Goal: Transaction & Acquisition: Book appointment/travel/reservation

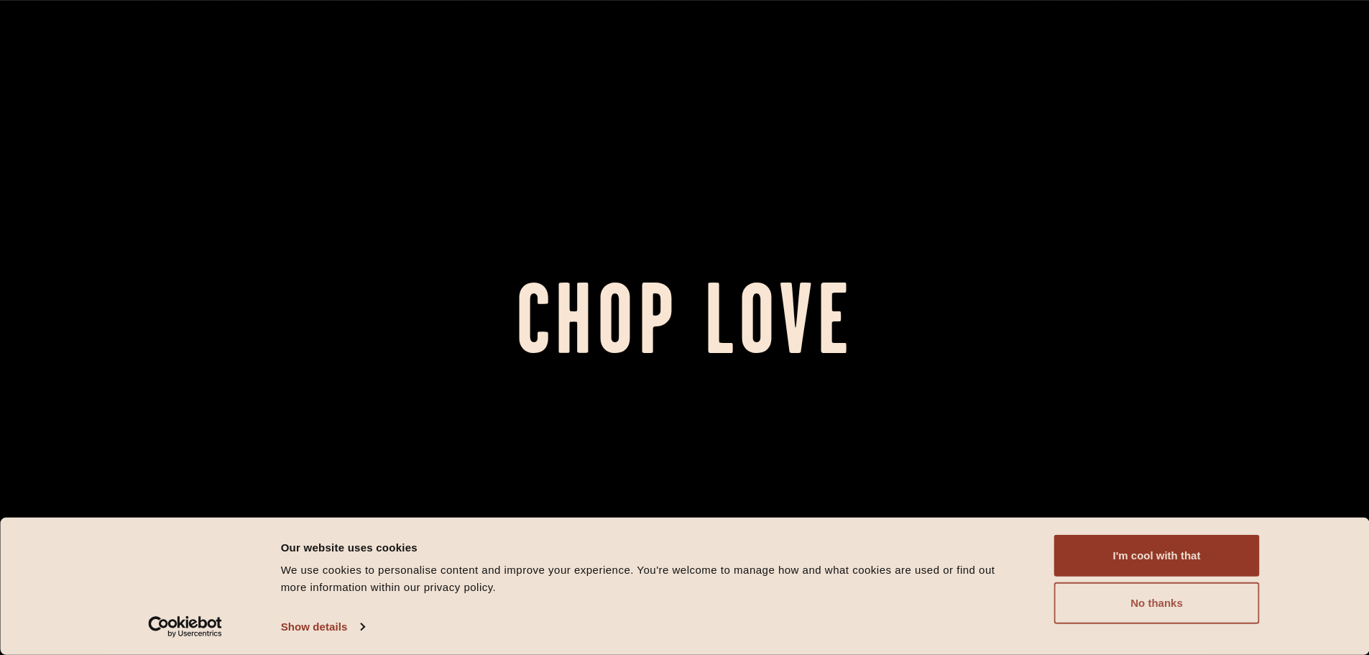
click at [1164, 599] on button "No thanks" at bounding box center [1157, 603] width 206 height 42
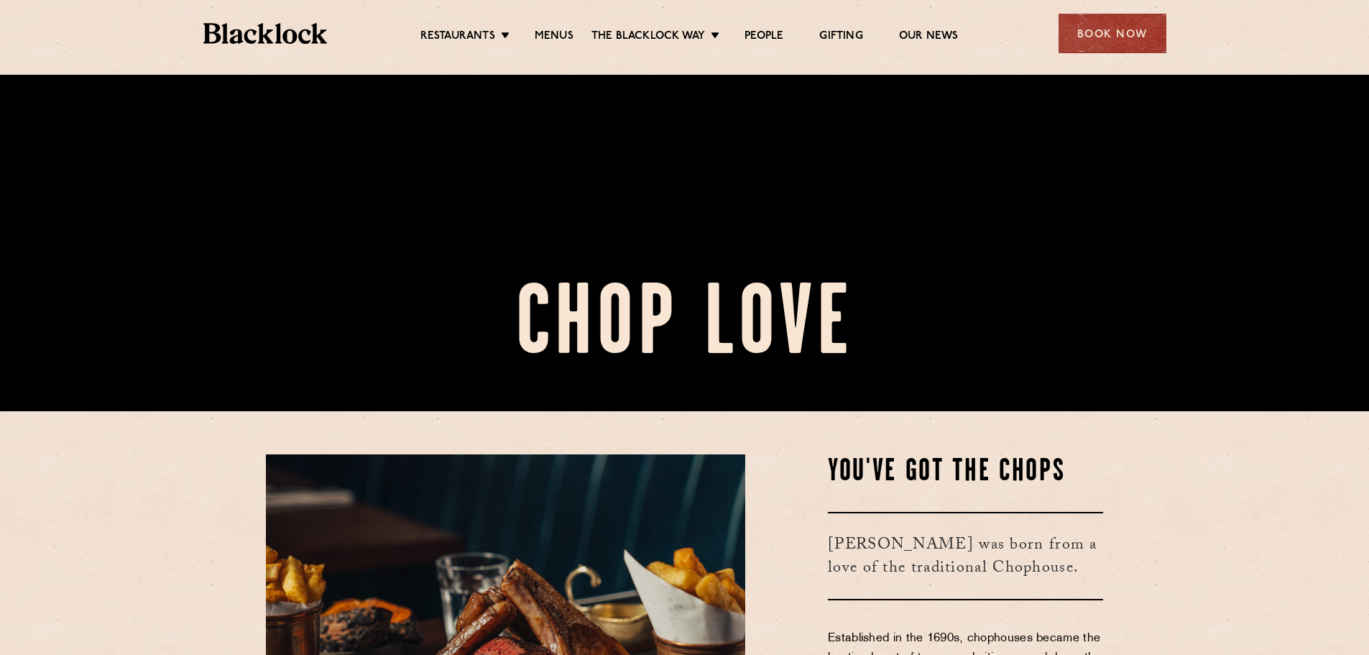
scroll to position [431, 0]
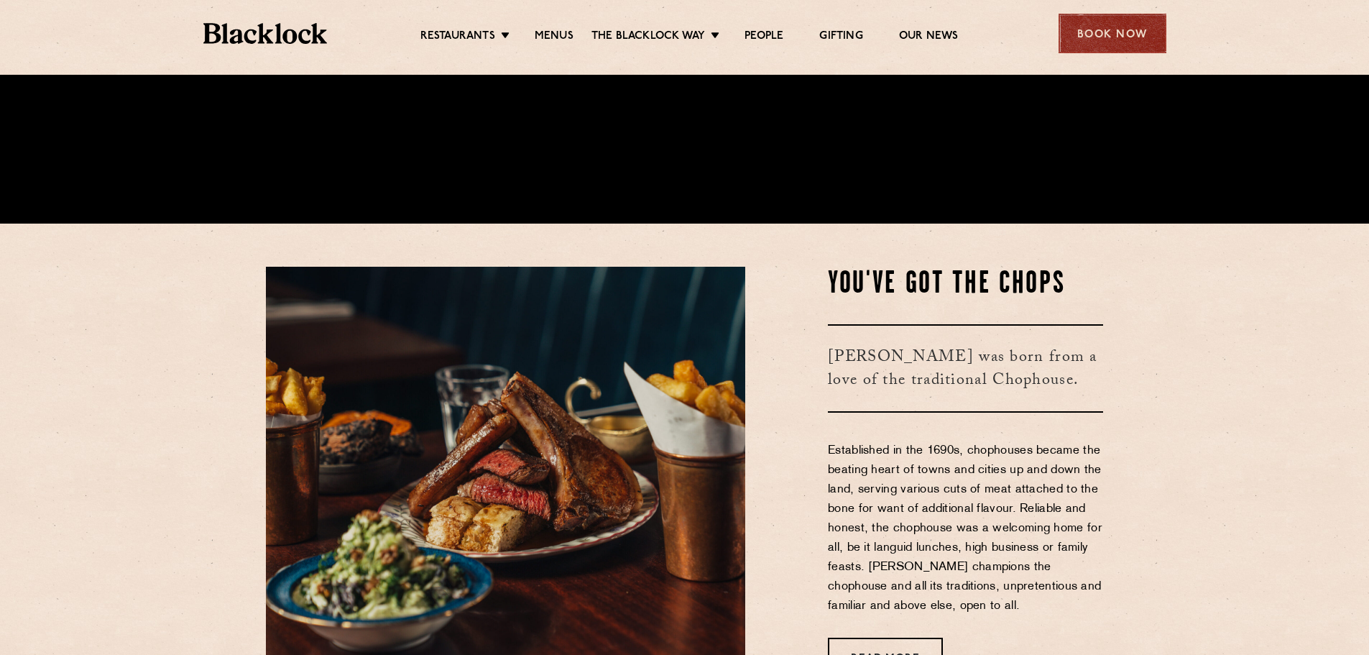
click at [1080, 32] on div "Book Now" at bounding box center [1113, 34] width 108 height 40
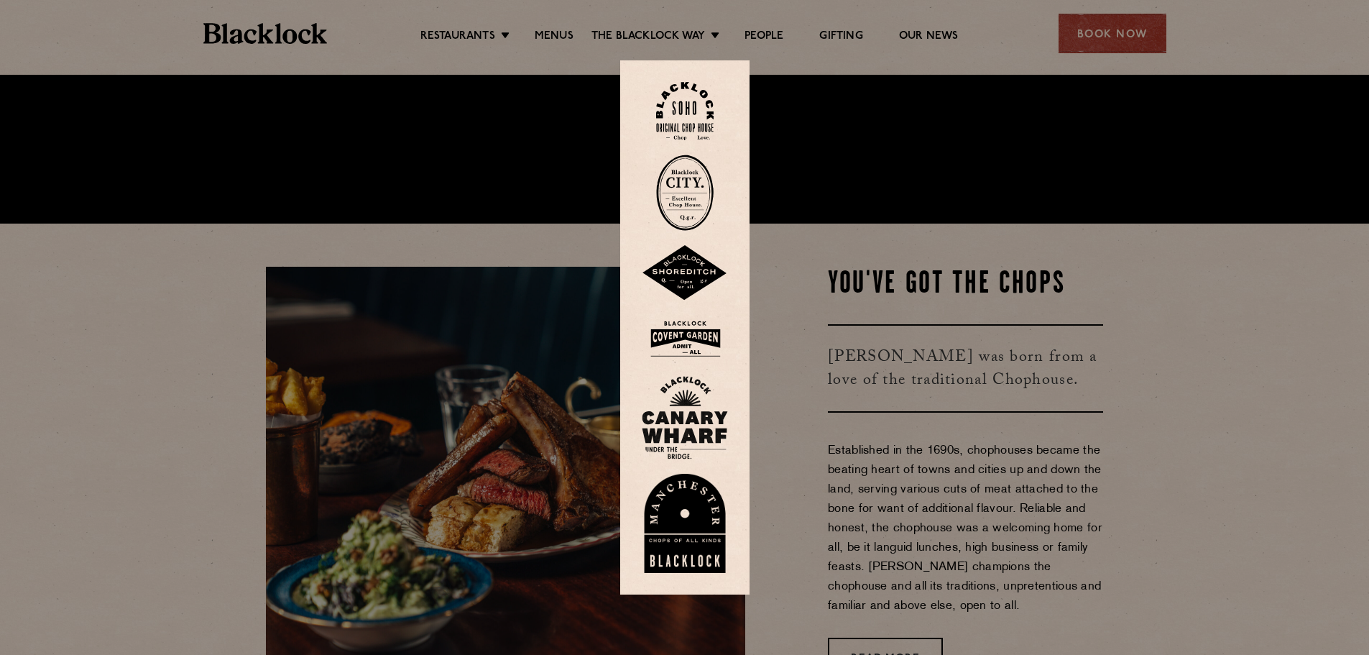
click at [686, 180] on img at bounding box center [685, 193] width 58 height 76
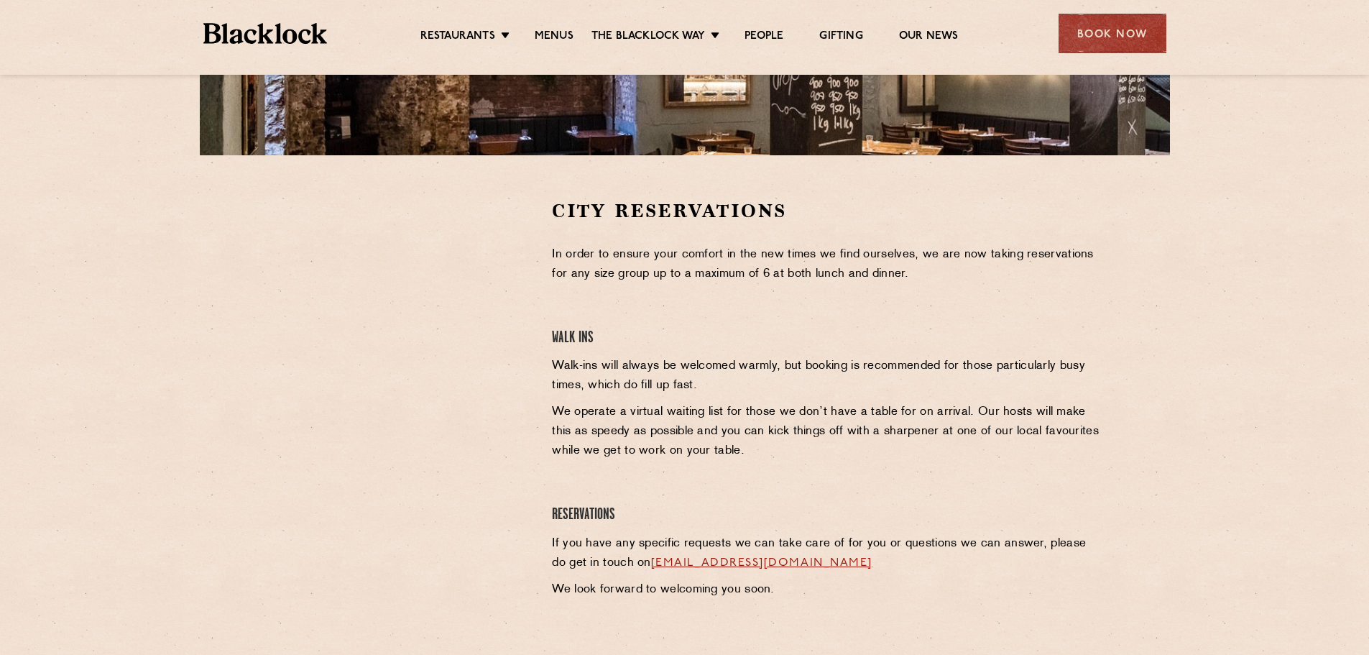
scroll to position [359, 0]
